Goal: Transaction & Acquisition: Purchase product/service

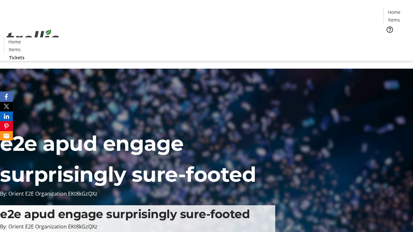
click at [388, 37] on span "Tickets" at bounding box center [395, 40] width 15 height 7
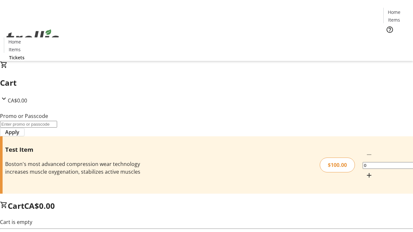
click at [365, 172] on mat-icon "Increment by one" at bounding box center [369, 176] width 8 height 8
type input "1"
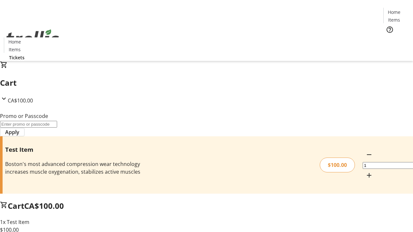
type input "PERCENT"
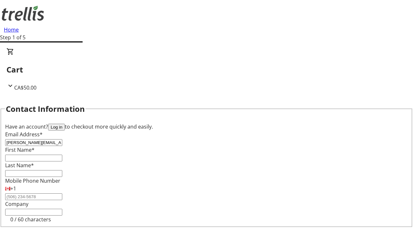
type input "[PERSON_NAME][EMAIL_ADDRESS][DOMAIN_NAME]"
type input "[PERSON_NAME]"
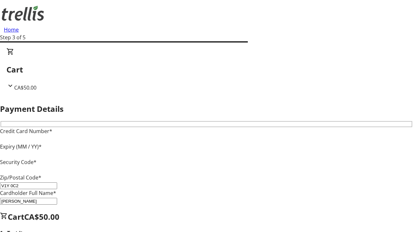
type input "V1Y 0C2"
